Goal: Task Accomplishment & Management: Manage account settings

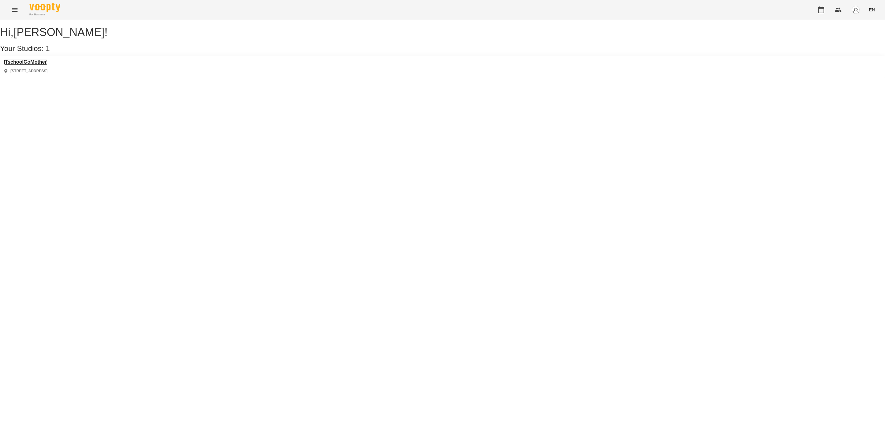
click at [13, 65] on h3 "ITschoolGoMother" at bounding box center [26, 62] width 44 height 6
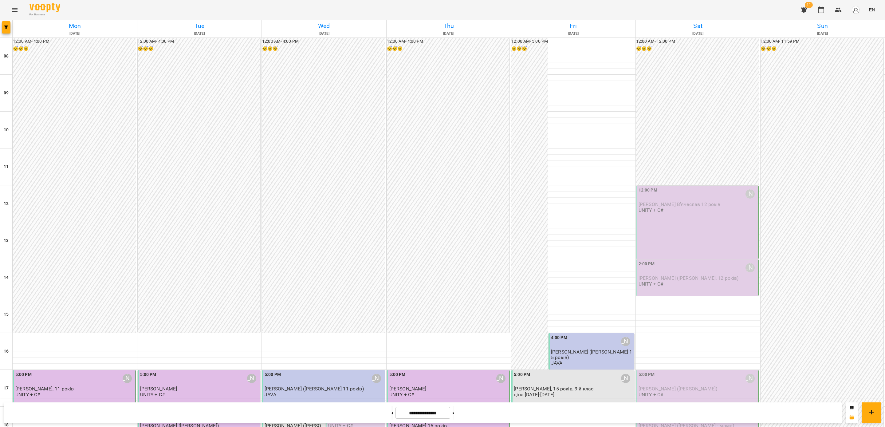
scroll to position [184, 0]
click at [457, 415] on div at bounding box center [453, 413] width 6 height 14
click at [454, 412] on button at bounding box center [454, 413] width 2 height 14
type input "**********"
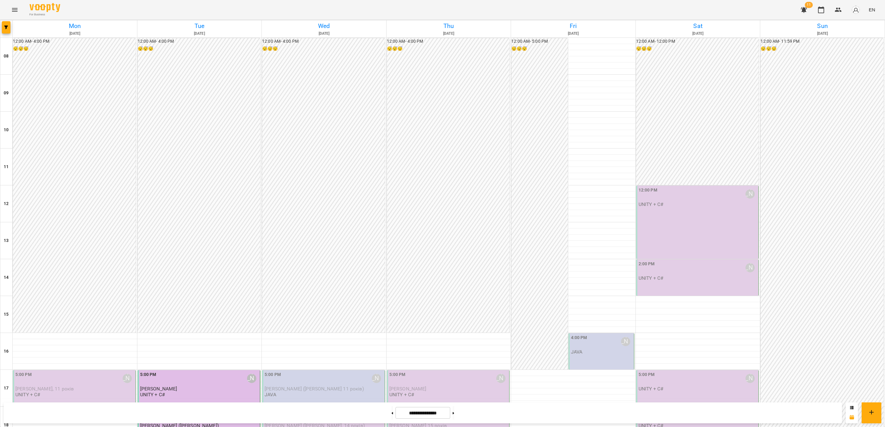
scroll to position [136, 0]
click at [392, 418] on button at bounding box center [393, 413] width 2 height 14
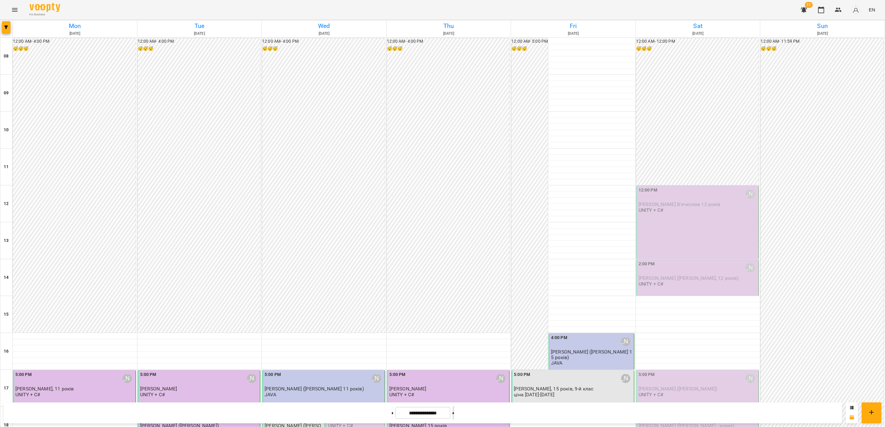
click at [454, 411] on button at bounding box center [454, 413] width 2 height 14
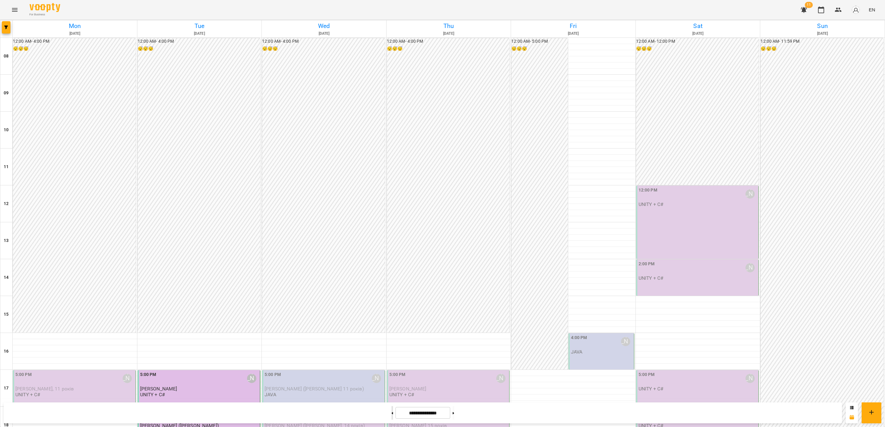
click at [392, 417] on button at bounding box center [393, 413] width 2 height 14
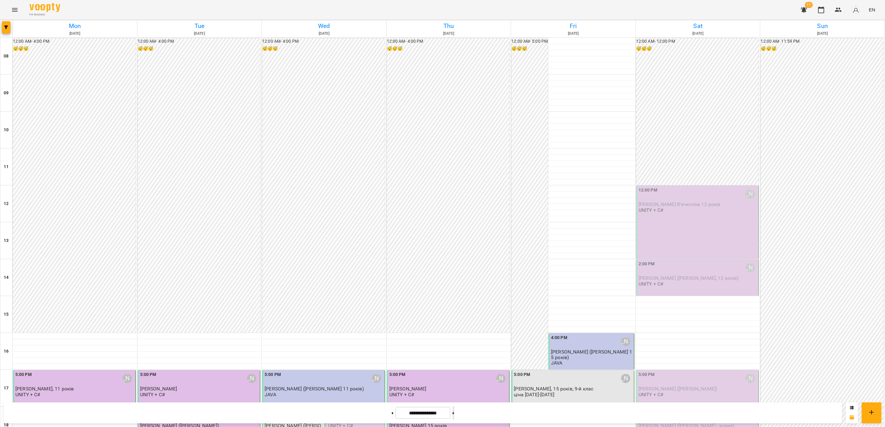
click at [454, 410] on button at bounding box center [454, 413] width 2 height 14
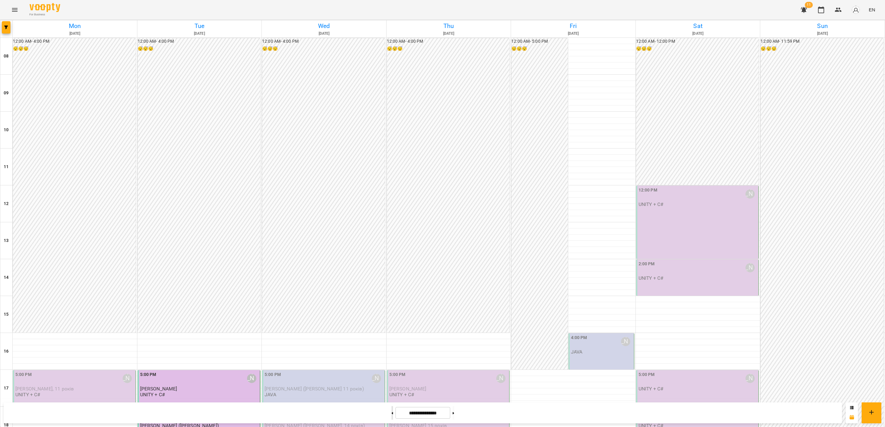
click at [392, 414] on button at bounding box center [393, 413] width 2 height 14
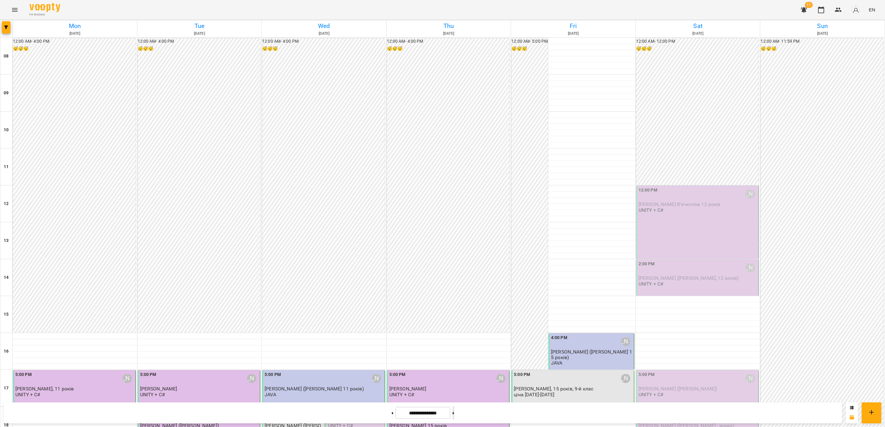
click at [454, 411] on button at bounding box center [454, 413] width 2 height 14
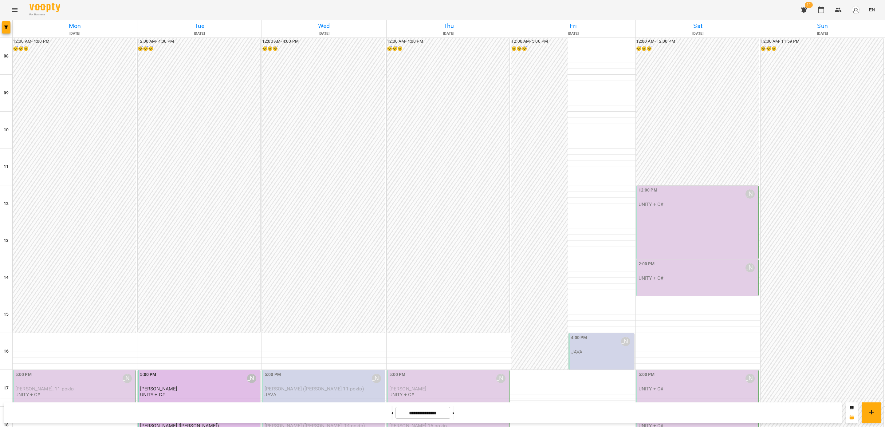
scroll to position [0, 0]
drag, startPoint x: 384, startPoint y: 422, endPoint x: 384, endPoint y: 415, distance: 7.1
click at [384, 422] on div "**********" at bounding box center [423, 412] width 838 height 21
click at [392, 415] on button at bounding box center [393, 413] width 2 height 14
type input "**********"
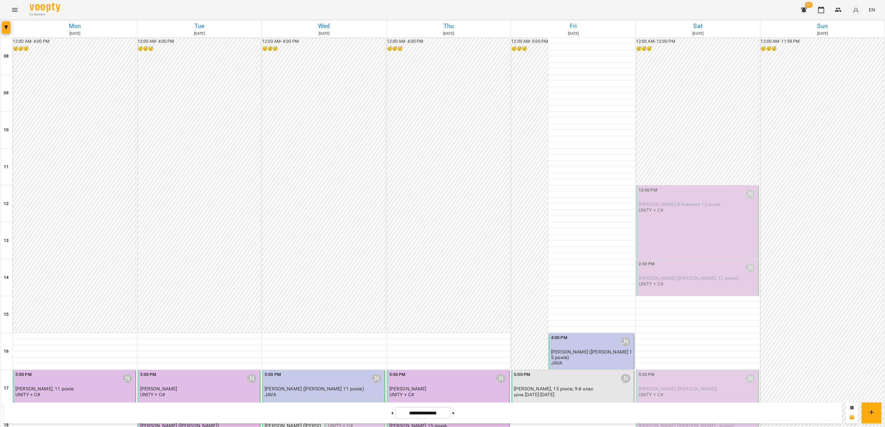
scroll to position [229, 0]
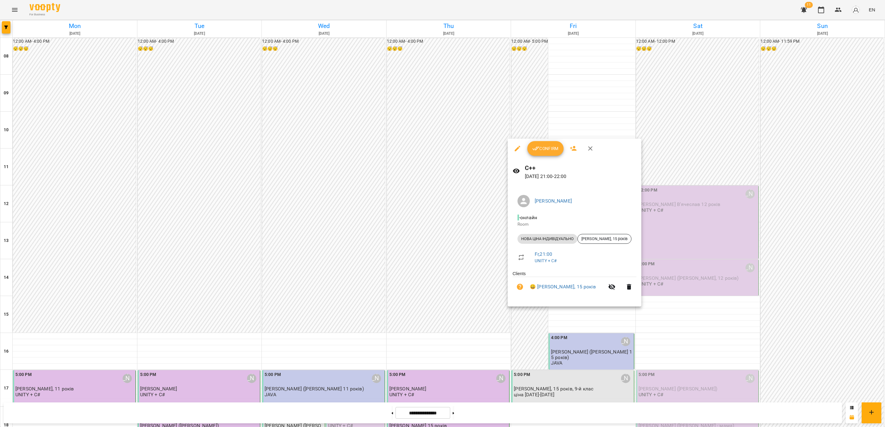
click at [554, 155] on button "Confirm" at bounding box center [545, 148] width 36 height 15
